Goal: Task Accomplishment & Management: Use online tool/utility

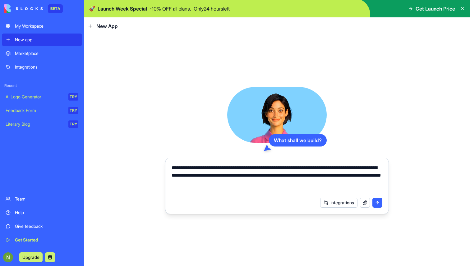
click at [30, 53] on div "Marketplace" at bounding box center [46, 53] width 63 height 6
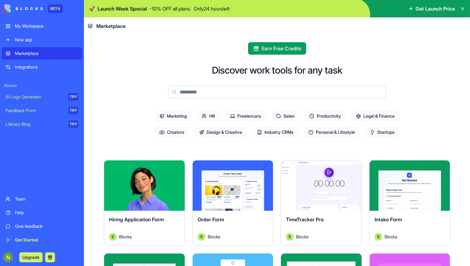
click at [40, 65] on div "Integrations" at bounding box center [46, 67] width 63 height 6
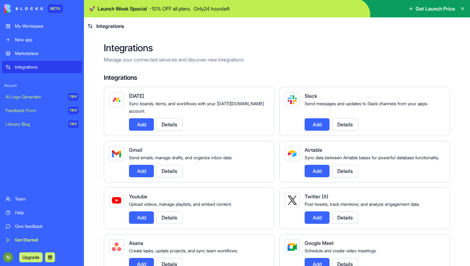
click at [21, 24] on div "My Workspace" at bounding box center [46, 26] width 63 height 6
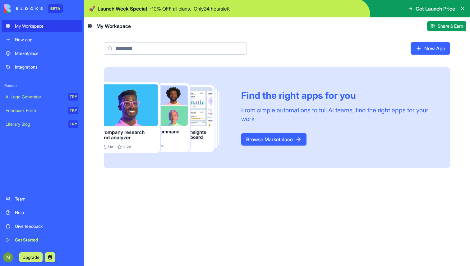
click at [37, 7] on img at bounding box center [23, 8] width 39 height 9
click at [29, 56] on div "Marketplace" at bounding box center [46, 53] width 63 height 6
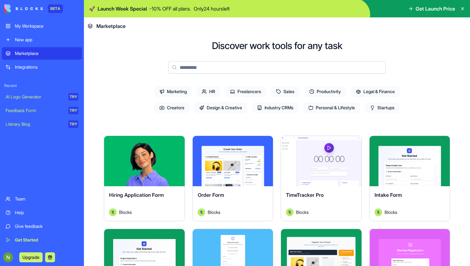
scroll to position [26, 0]
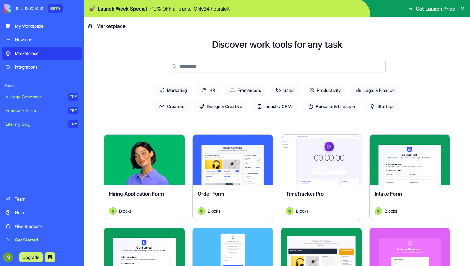
click at [376, 90] on span "Legal & Finance" at bounding box center [375, 90] width 49 height 11
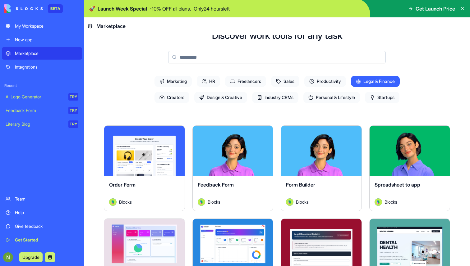
scroll to position [31, 0]
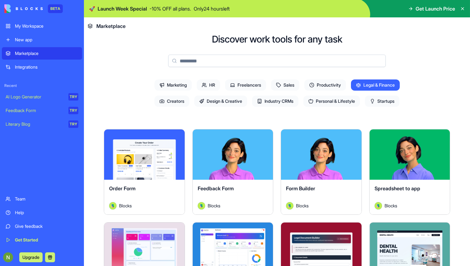
click at [391, 98] on span "Startups" at bounding box center [382, 101] width 34 height 11
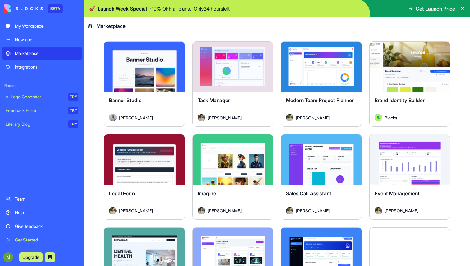
scroll to position [420, 0]
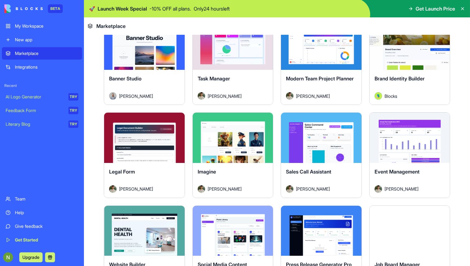
click at [23, 65] on div "Integrations" at bounding box center [46, 67] width 63 height 6
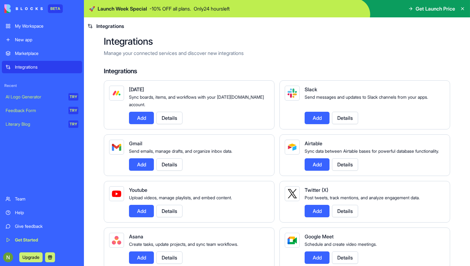
scroll to position [6, 0]
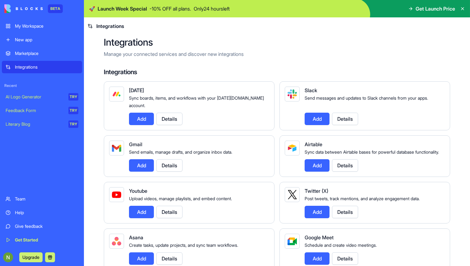
click at [11, 214] on link "Help" at bounding box center [42, 213] width 80 height 12
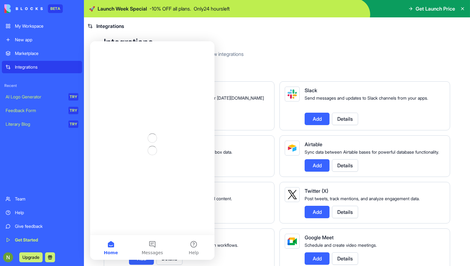
scroll to position [0, 0]
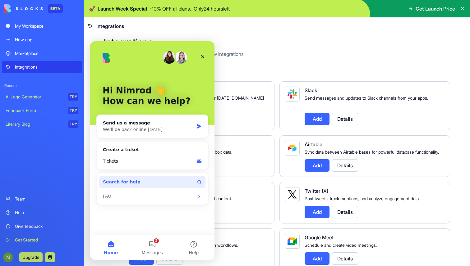
click at [124, 179] on span "Search for help" at bounding box center [122, 182] width 38 height 7
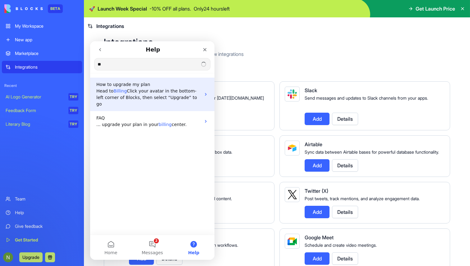
type input "*"
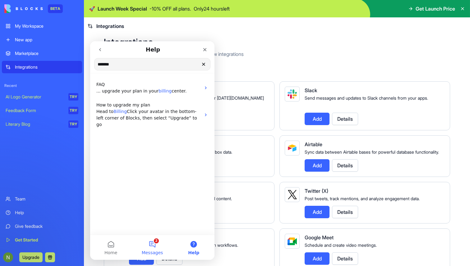
type input "******"
click at [153, 249] on button "2 Messages" at bounding box center [151, 247] width 41 height 25
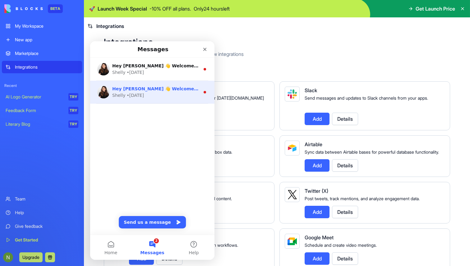
click at [150, 93] on div "Shelly • 2d ago" at bounding box center [156, 95] width 88 height 7
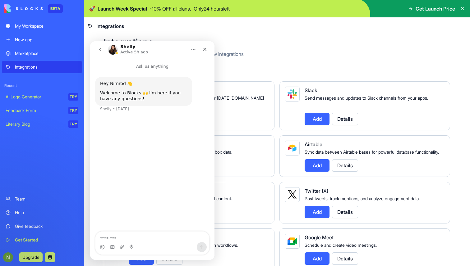
click at [98, 48] on icon "go back" at bounding box center [100, 49] width 5 height 5
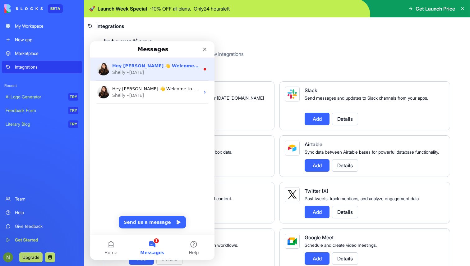
click at [126, 67] on span "Hey Nimrod 👋 Welcome to Blocks 🙌 I'm here if you have any questions!" at bounding box center [212, 65] width 201 height 5
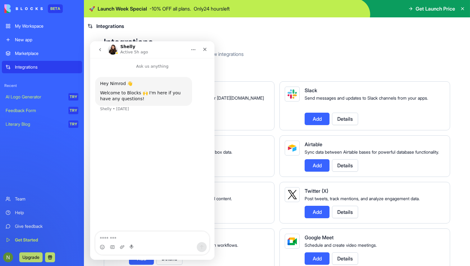
click at [101, 53] on button "go back" at bounding box center [100, 50] width 12 height 12
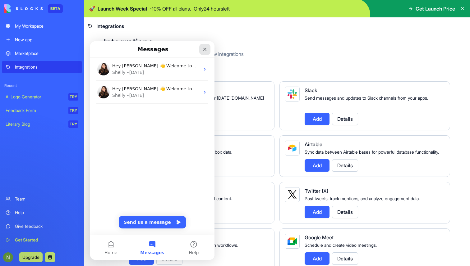
click at [205, 47] on icon "Close" at bounding box center [204, 49] width 5 height 5
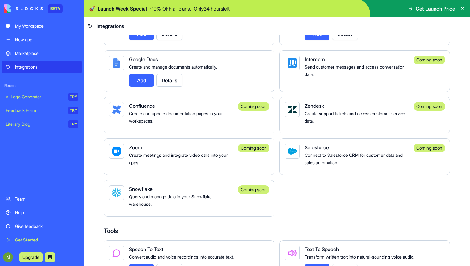
scroll to position [418, 0]
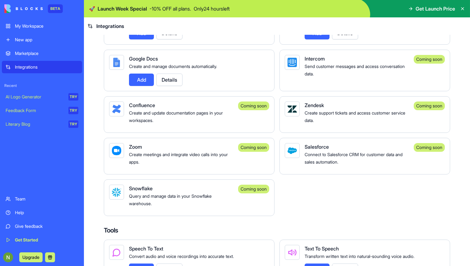
click at [138, 86] on button "Add" at bounding box center [141, 80] width 25 height 12
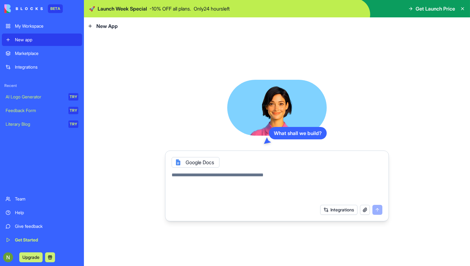
click at [188, 163] on div "Google Docs" at bounding box center [196, 162] width 48 height 11
click at [177, 163] on icon at bounding box center [178, 162] width 2 height 2
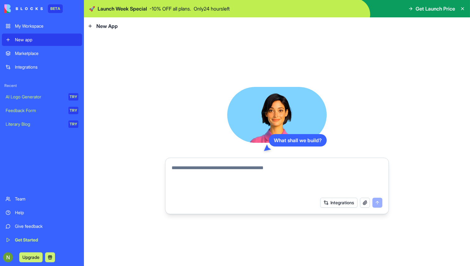
click at [338, 205] on button "Integrations" at bounding box center [338, 203] width 37 height 10
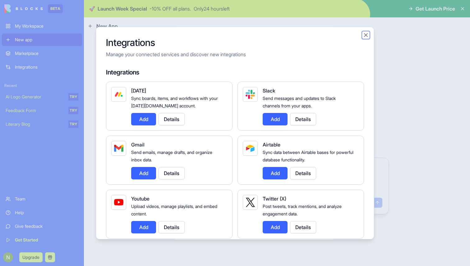
click at [366, 35] on button "Close" at bounding box center [366, 35] width 6 height 6
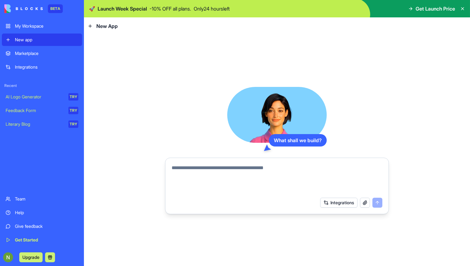
click at [40, 52] on div "Marketplace" at bounding box center [46, 53] width 63 height 6
click at [25, 63] on link "Integrations" at bounding box center [42, 67] width 80 height 12
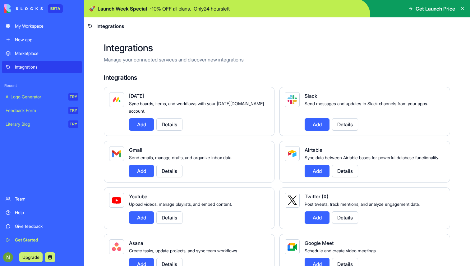
click at [36, 68] on div "Integrations" at bounding box center [46, 67] width 63 height 6
click at [26, 11] on img at bounding box center [23, 8] width 39 height 9
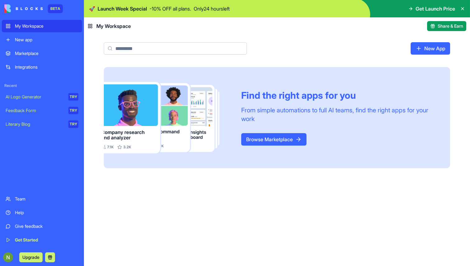
click at [17, 6] on img at bounding box center [23, 8] width 39 height 9
